Goal: Transaction & Acquisition: Purchase product/service

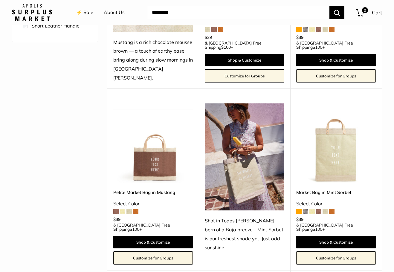
scroll to position [209, 0]
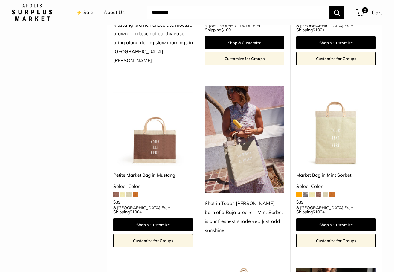
click at [126, 186] on div "Petite Market Bag in Mustang Select Color $39 & USA Free Shipping $100 +" at bounding box center [153, 192] width 80 height 41
click at [124, 192] on span at bounding box center [122, 194] width 5 height 5
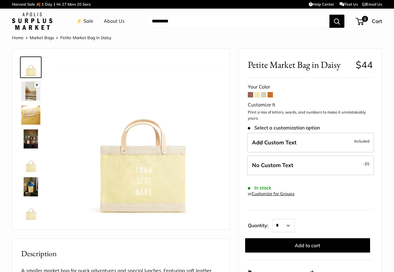
click at [263, 94] on span at bounding box center [263, 94] width 5 height 5
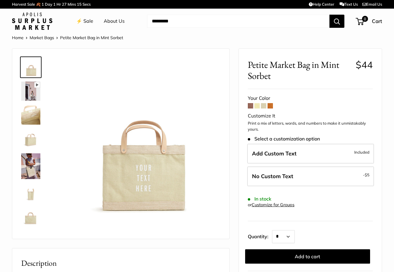
click at [270, 104] on span at bounding box center [270, 105] width 5 height 5
click at [91, 20] on link "⚡️ Sale" at bounding box center [84, 21] width 17 height 9
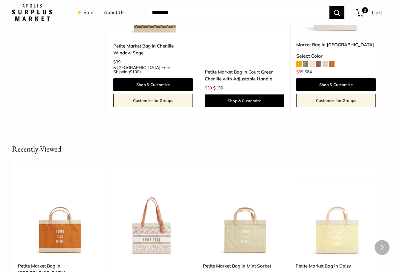
scroll to position [1435, 0]
